Goal: Information Seeking & Learning: Learn about a topic

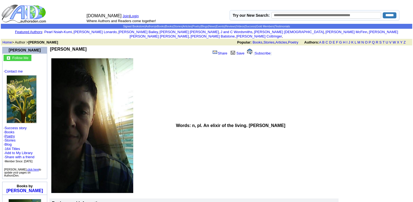
click at [13, 134] on link "Poetry" at bounding box center [10, 136] width 10 height 4
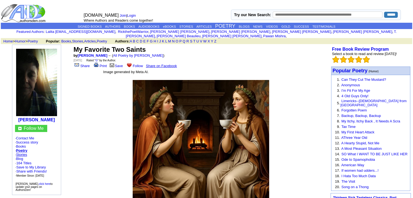
click at [16, 152] on link "Stories" at bounding box center [21, 154] width 11 height 4
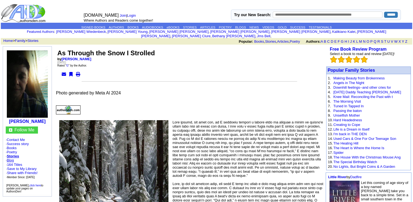
click at [14, 158] on link "Blog" at bounding box center [10, 160] width 7 height 4
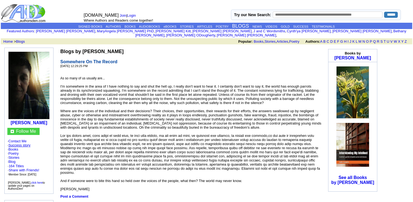
click at [24, 143] on link "Success story" at bounding box center [19, 145] width 22 height 4
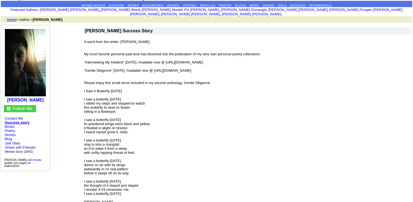
scroll to position [11, 0]
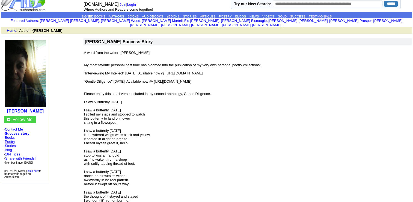
click at [14, 139] on link "Poetry" at bounding box center [10, 141] width 10 height 4
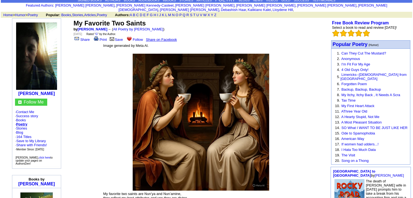
scroll to position [26, 0]
